Goal: Navigation & Orientation: Find specific page/section

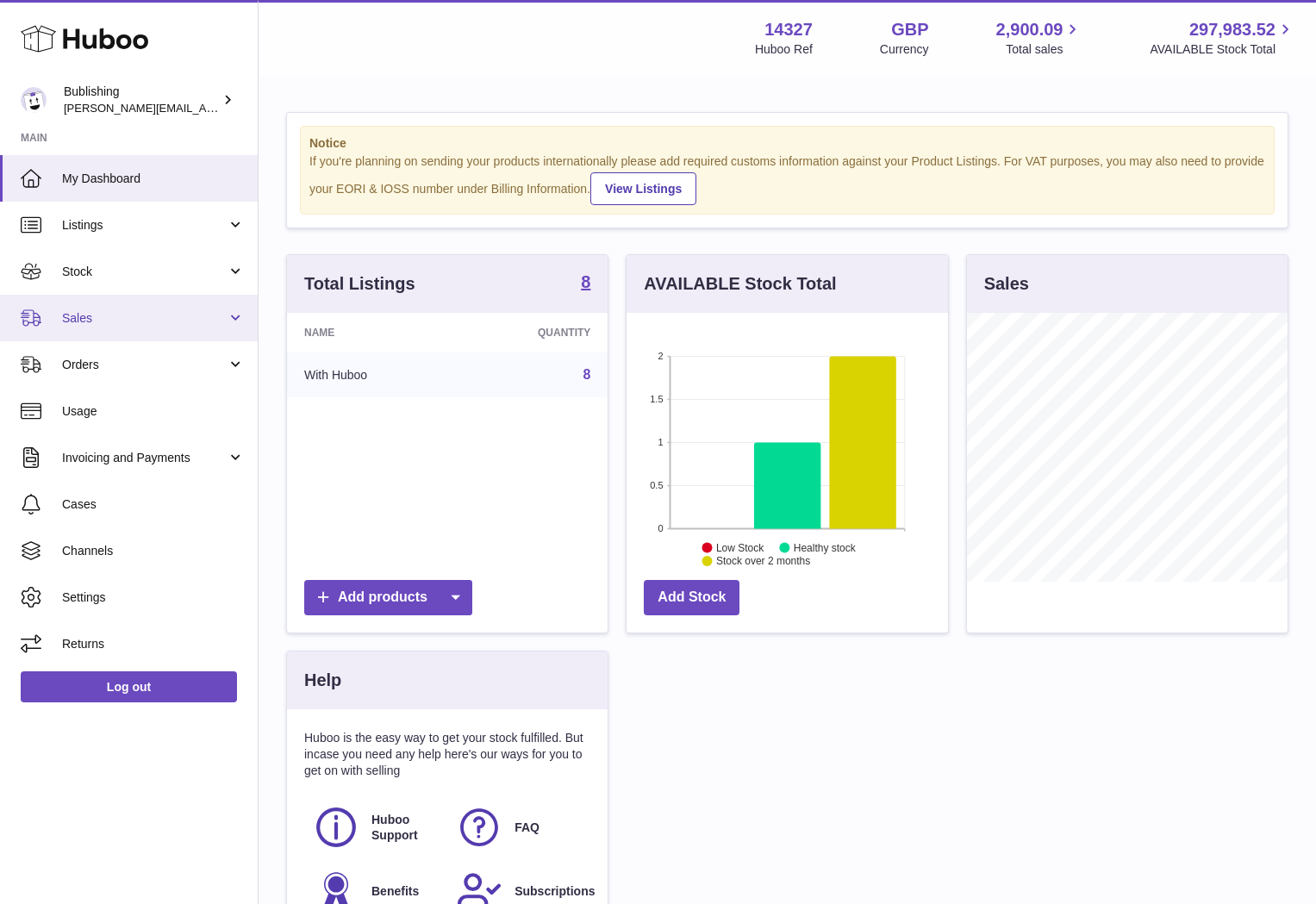
scroll to position [269, 320]
click at [193, 306] on link "Sales" at bounding box center [128, 318] width 258 height 46
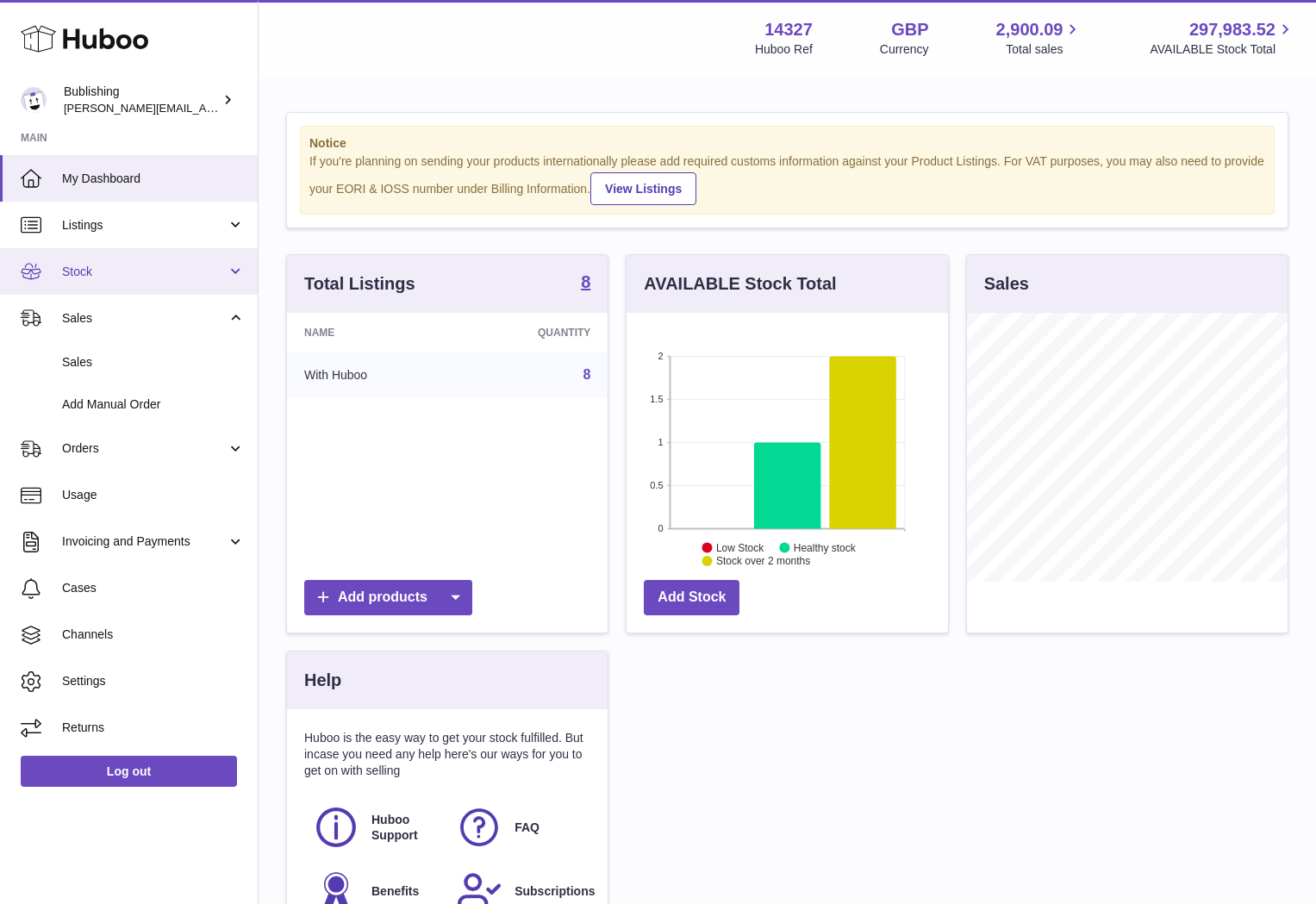
click at [186, 281] on link "Stock" at bounding box center [128, 271] width 258 height 46
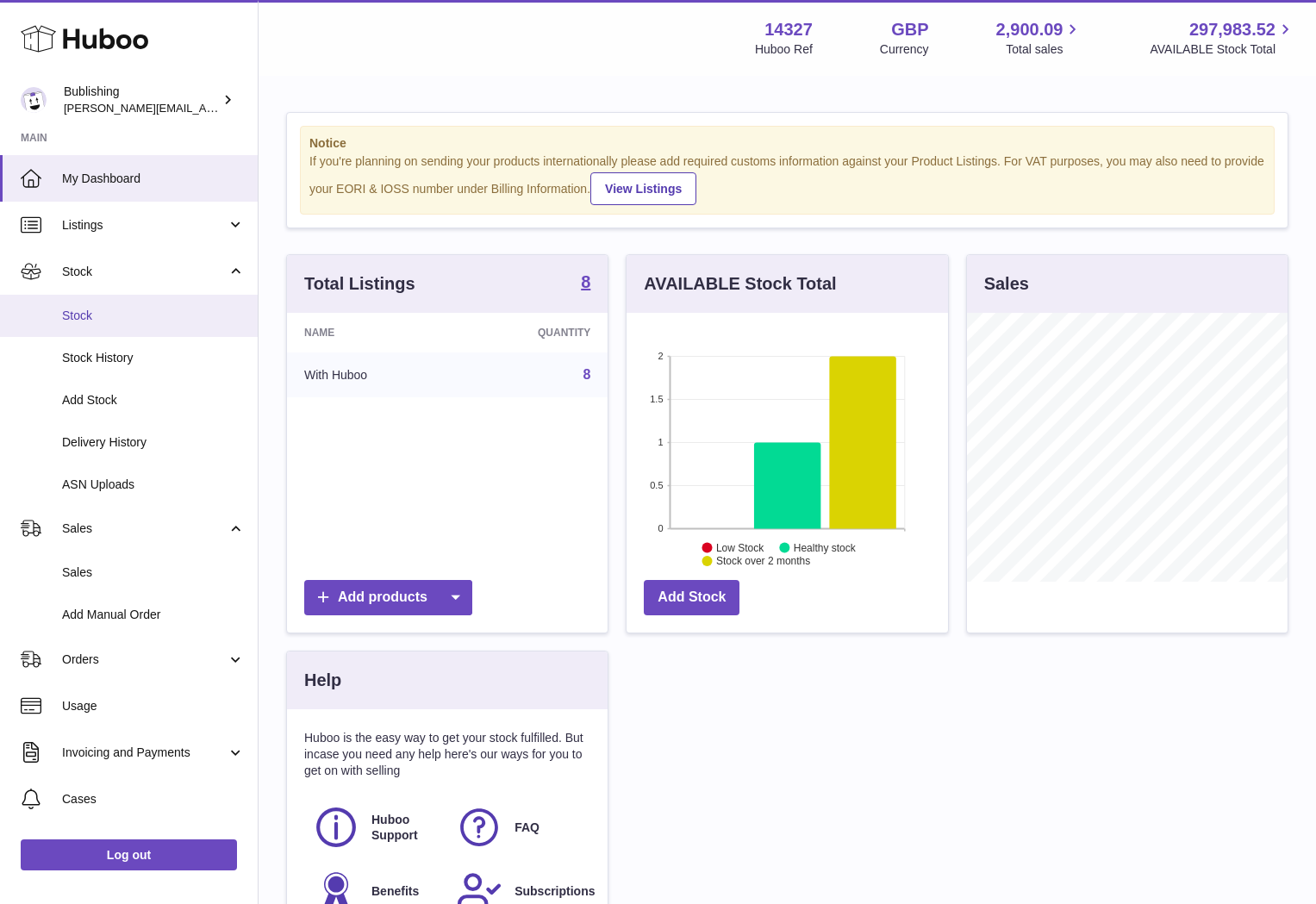
click at [77, 312] on span "Stock" at bounding box center [152, 315] width 182 height 16
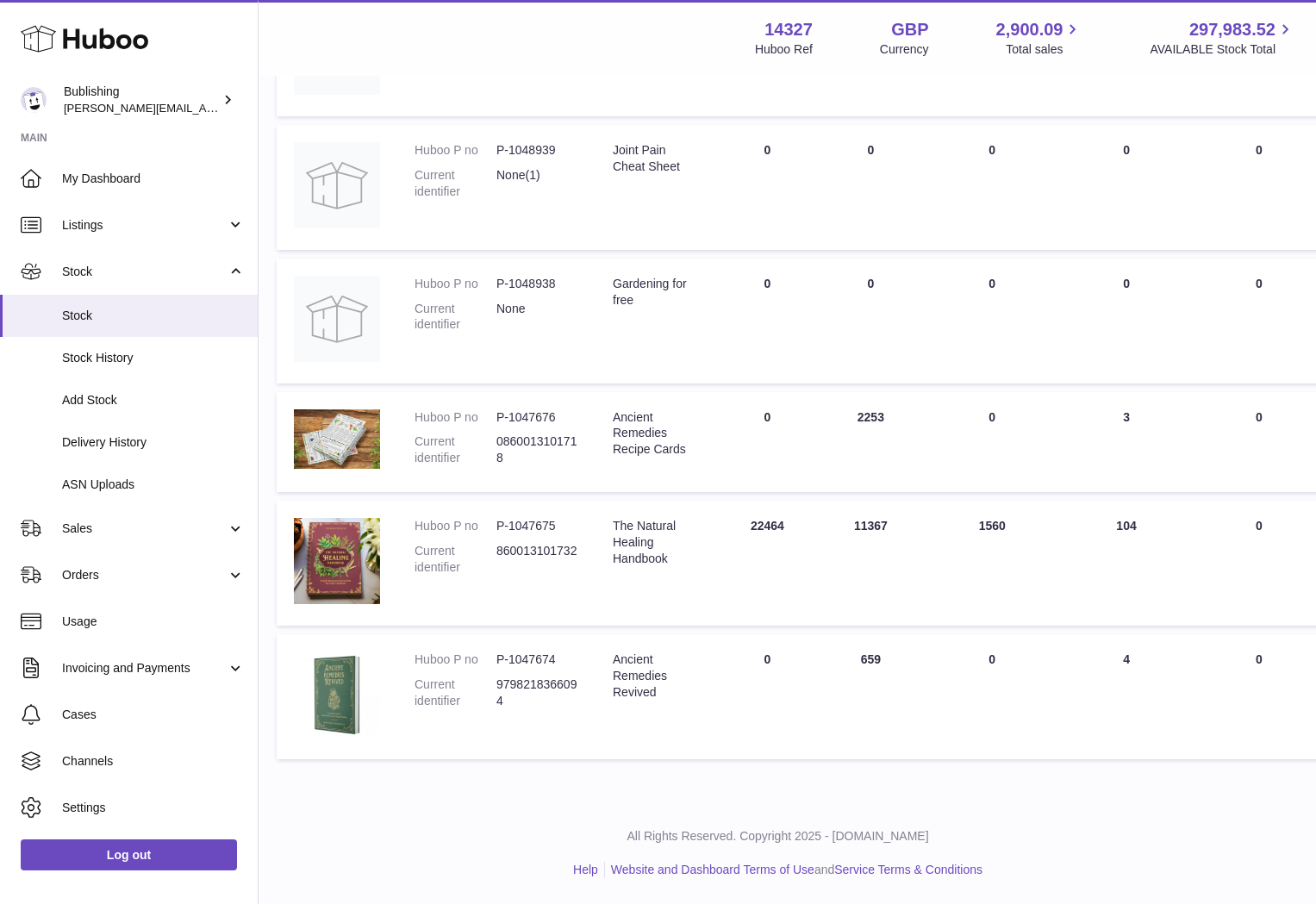
scroll to position [0, 10]
